Goal: Task Accomplishment & Management: Use online tool/utility

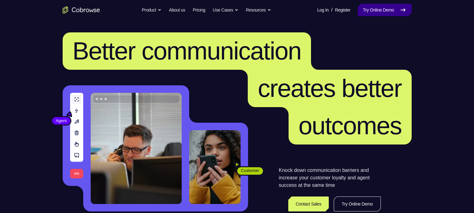
click at [396, 10] on link "Try Online Demo" at bounding box center [385, 10] width 54 height 12
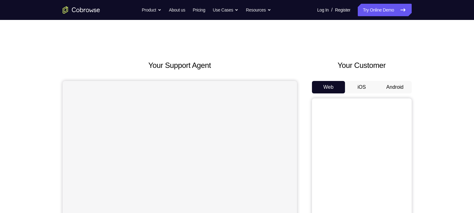
click at [385, 87] on button "Android" at bounding box center [395, 87] width 33 height 12
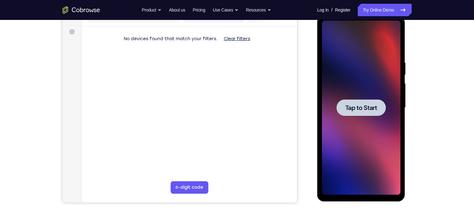
click at [363, 105] on span "Tap to Start" at bounding box center [362, 108] width 32 height 6
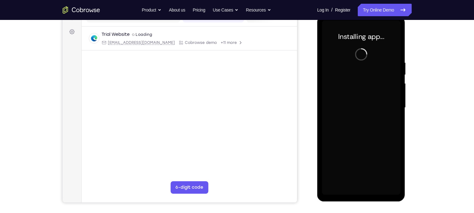
scroll to position [85, 0]
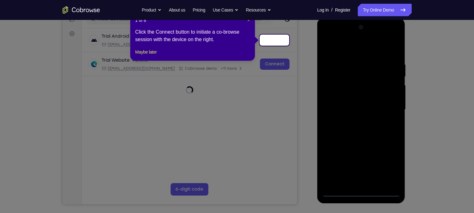
click at [248, 22] on span "×" at bounding box center [249, 20] width 2 height 5
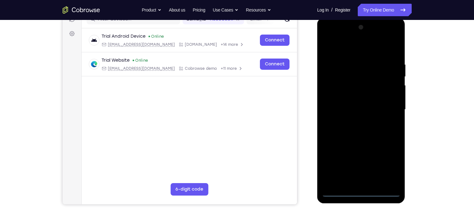
click at [361, 195] on div at bounding box center [361, 109] width 79 height 175
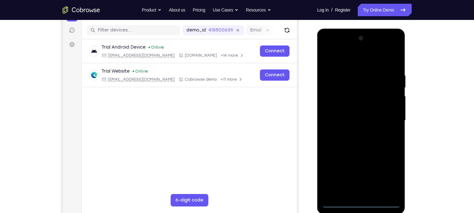
scroll to position [77, 0]
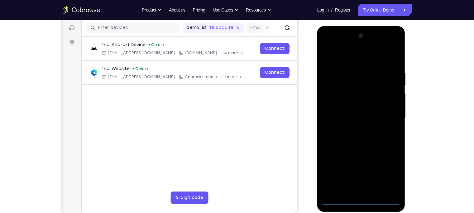
click at [386, 173] on div at bounding box center [361, 118] width 79 height 175
click at [329, 45] on div at bounding box center [361, 118] width 79 height 175
click at [385, 115] on div at bounding box center [361, 118] width 79 height 175
click at [354, 130] on div at bounding box center [361, 118] width 79 height 175
click at [338, 114] on div at bounding box center [361, 118] width 79 height 175
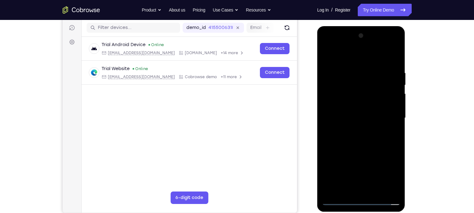
click at [365, 105] on div at bounding box center [361, 118] width 79 height 175
click at [371, 116] on div at bounding box center [361, 118] width 79 height 175
click at [376, 140] on div at bounding box center [361, 118] width 79 height 175
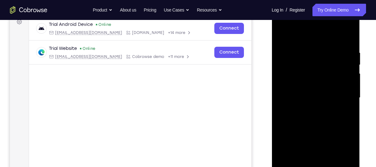
scroll to position [97, 0]
click at [348, 42] on div at bounding box center [316, 98] width 79 height 175
click at [305, 52] on div at bounding box center [316, 98] width 79 height 175
click at [304, 49] on div at bounding box center [316, 98] width 79 height 175
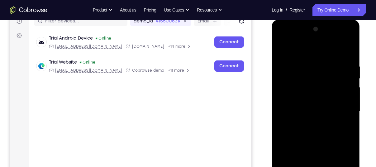
scroll to position [84, 0]
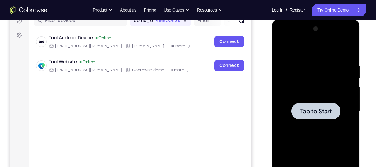
click at [317, 103] on div at bounding box center [315, 111] width 49 height 17
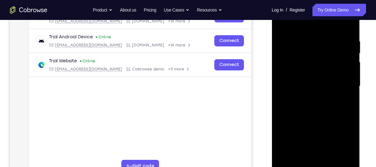
scroll to position [152, 0]
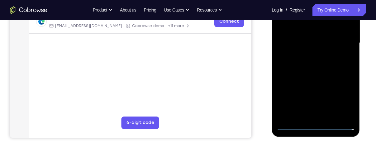
click at [313, 126] on div at bounding box center [316, 43] width 79 height 175
click at [346, 97] on div at bounding box center [316, 43] width 79 height 175
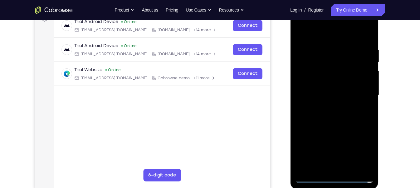
scroll to position [100, 0]
click at [300, 22] on div at bounding box center [334, 95] width 79 height 175
click at [357, 94] on div at bounding box center [334, 95] width 79 height 175
click at [342, 170] on div at bounding box center [334, 95] width 79 height 175
click at [343, 168] on div at bounding box center [334, 95] width 79 height 175
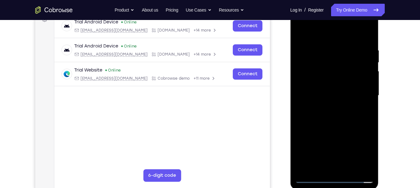
click at [324, 91] on div at bounding box center [334, 95] width 79 height 175
click at [335, 82] on div at bounding box center [334, 95] width 79 height 175
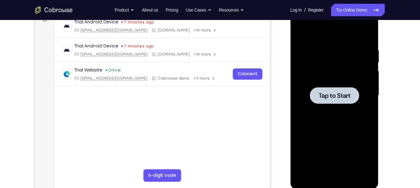
click at [345, 79] on div at bounding box center [334, 95] width 79 height 175
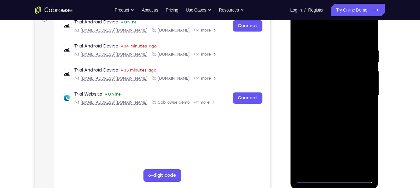
click at [332, 178] on div at bounding box center [334, 95] width 79 height 175
click at [361, 152] on div at bounding box center [334, 95] width 79 height 175
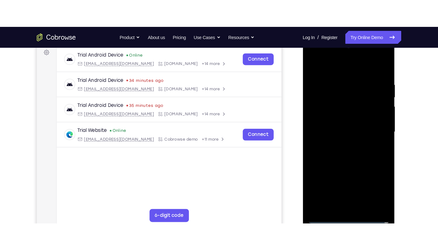
scroll to position [93, 0]
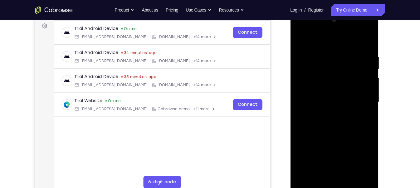
click at [300, 29] on div at bounding box center [334, 102] width 79 height 175
click at [357, 99] on div at bounding box center [334, 102] width 79 height 175
click at [327, 114] on div at bounding box center [334, 102] width 79 height 175
click at [310, 96] on div at bounding box center [334, 102] width 79 height 175
click at [330, 89] on div at bounding box center [334, 102] width 79 height 175
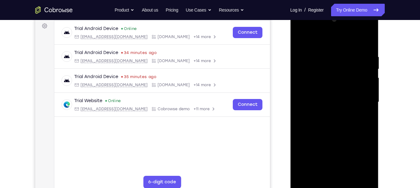
click at [330, 99] on div at bounding box center [334, 102] width 79 height 175
click at [340, 129] on div at bounding box center [334, 102] width 79 height 175
click at [367, 174] on div at bounding box center [334, 102] width 79 height 175
click at [348, 176] on div at bounding box center [334, 102] width 79 height 175
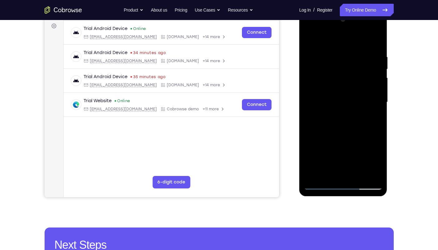
click at [345, 136] on div at bounding box center [343, 102] width 79 height 175
click at [311, 39] on div at bounding box center [343, 102] width 79 height 175
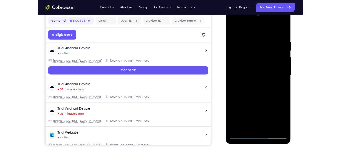
scroll to position [88, 0]
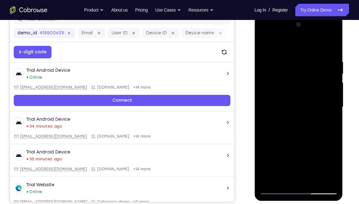
click at [265, 43] on div at bounding box center [298, 107] width 79 height 175
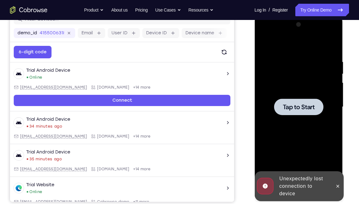
click at [309, 111] on div at bounding box center [298, 107] width 49 height 17
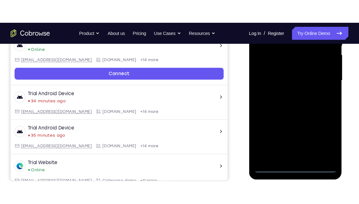
scroll to position [140, 0]
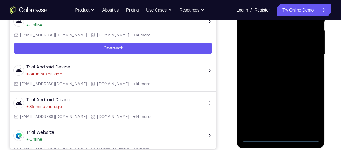
click at [279, 138] on div at bounding box center [280, 55] width 79 height 175
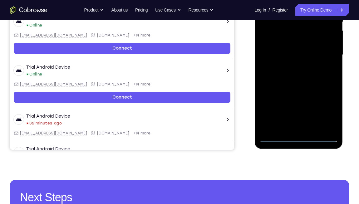
click at [328, 114] on div at bounding box center [298, 55] width 79 height 175
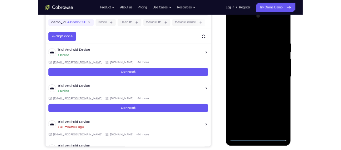
scroll to position [90, 0]
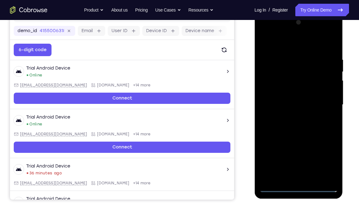
click at [263, 35] on div at bounding box center [298, 104] width 79 height 175
click at [327, 103] on div at bounding box center [298, 104] width 79 height 175
click at [290, 116] on div at bounding box center [298, 104] width 79 height 175
click at [276, 96] on div at bounding box center [298, 104] width 79 height 175
click at [280, 91] on div at bounding box center [298, 104] width 79 height 175
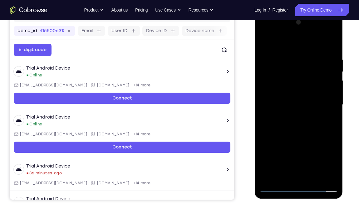
click at [296, 105] on div at bounding box center [298, 104] width 79 height 175
click at [306, 124] on div at bounding box center [298, 104] width 79 height 175
drag, startPoint x: 264, startPoint y: 40, endPoint x: 362, endPoint y: 35, distance: 98.4
click at [343, 35] on html "Online web based iOS Simulators and Android Emulators. Run iPhone, iPad, Mobile…" at bounding box center [298, 106] width 89 height 187
click at [328, 50] on div at bounding box center [298, 104] width 79 height 175
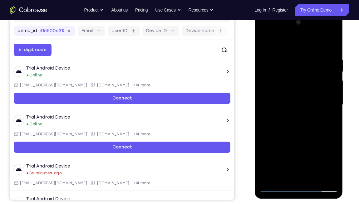
click at [333, 177] on div at bounding box center [298, 104] width 79 height 175
click at [285, 53] on div at bounding box center [298, 104] width 79 height 175
click at [327, 104] on div at bounding box center [298, 104] width 79 height 175
drag, startPoint x: 327, startPoint y: 105, endPoint x: 268, endPoint y: 109, distance: 59.0
click at [268, 109] on div at bounding box center [298, 104] width 79 height 175
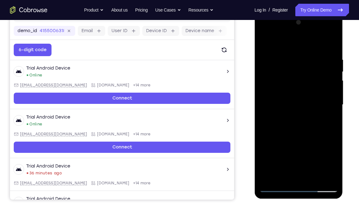
click at [332, 113] on div at bounding box center [298, 104] width 79 height 175
click at [325, 124] on div at bounding box center [298, 104] width 79 height 175
click at [326, 125] on div at bounding box center [298, 104] width 79 height 175
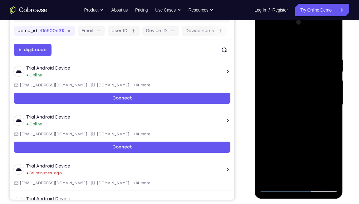
click at [333, 106] on div at bounding box center [298, 104] width 79 height 175
drag, startPoint x: 334, startPoint y: 106, endPoint x: 250, endPoint y: 131, distance: 86.8
click at [254, 131] on html "Online web based iOS Simulators and Android Emulators. Run iPhone, iPad, Mobile…" at bounding box center [298, 106] width 89 height 187
click at [329, 97] on div at bounding box center [298, 104] width 79 height 175
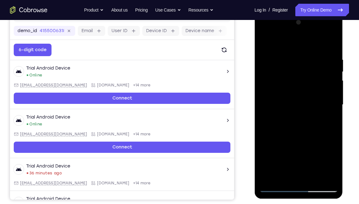
click at [329, 97] on div at bounding box center [298, 104] width 79 height 175
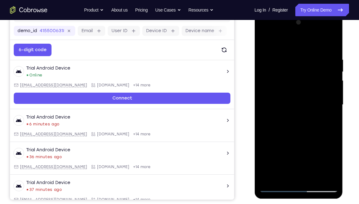
click at [328, 97] on div at bounding box center [298, 104] width 79 height 175
click at [330, 109] on div at bounding box center [298, 104] width 79 height 175
click at [330, 143] on div at bounding box center [298, 104] width 79 height 175
click at [329, 44] on div at bounding box center [298, 104] width 79 height 175
